Goal: Go to known website: Access a specific website the user already knows

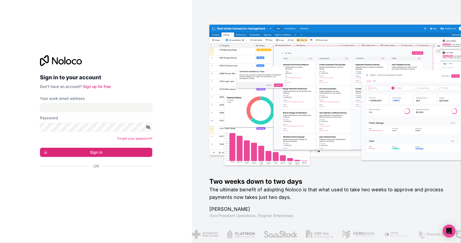
drag, startPoint x: 379, startPoint y: 0, endPoint x: 91, endPoint y: 103, distance: 305.4
click at [90, 101] on div "Your work email address" at bounding box center [96, 104] width 112 height 16
click at [90, 108] on input "Your work email address" at bounding box center [96, 107] width 112 height 9
type input "[PERSON_NAME][EMAIL_ADDRESS][DOMAIN_NAME]"
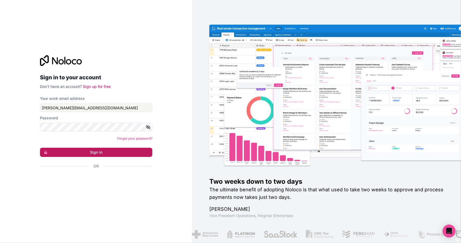
click at [86, 151] on button "Sign in" at bounding box center [96, 152] width 112 height 9
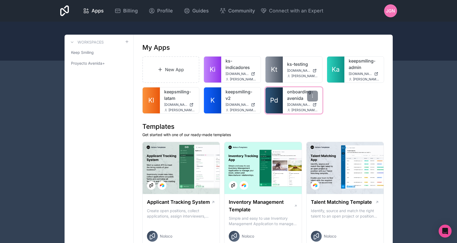
click at [295, 93] on link "onboarding-avenida" at bounding box center [302, 94] width 31 height 13
